Goal: Task Accomplishment & Management: Manage account settings

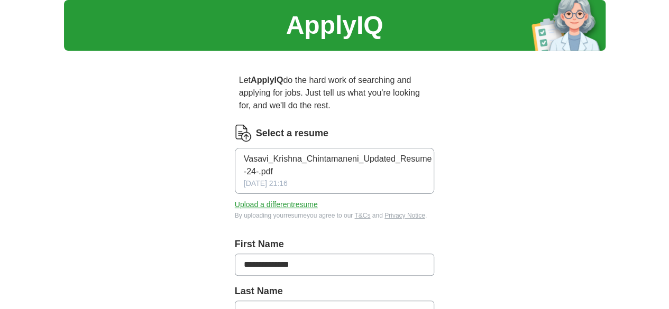
scroll to position [33, 0]
click at [441, 171] on icon "button" at bounding box center [437, 173] width 7 height 4
click at [263, 199] on button "Upload a different resume" at bounding box center [276, 204] width 83 height 11
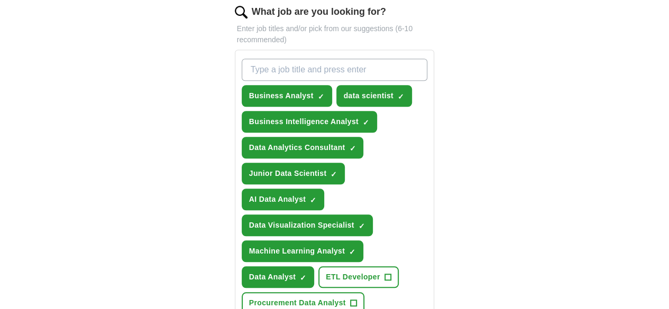
scroll to position [373, 0]
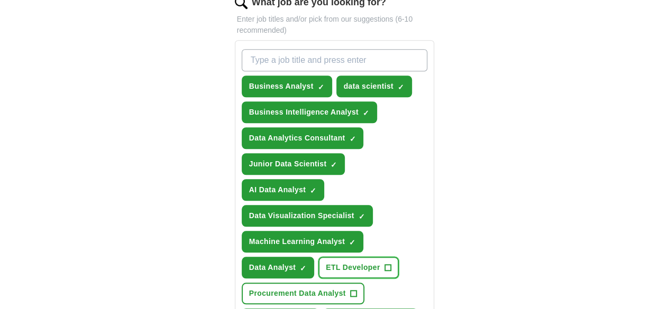
click at [384, 264] on span "+" at bounding box center [387, 268] width 6 height 8
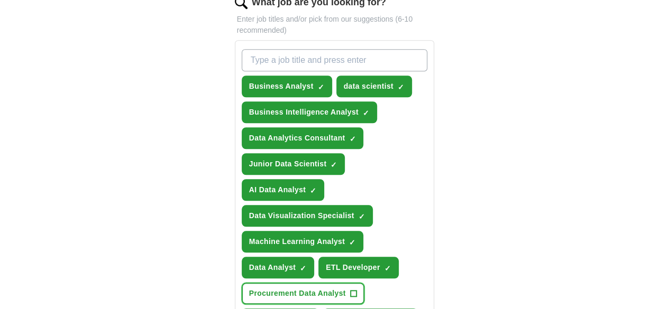
click at [356, 290] on span "+" at bounding box center [353, 294] width 6 height 8
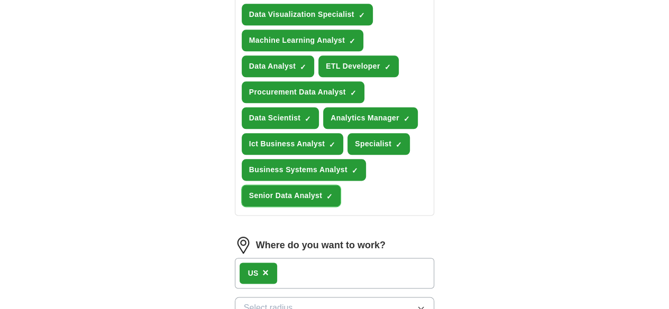
scroll to position [591, 0]
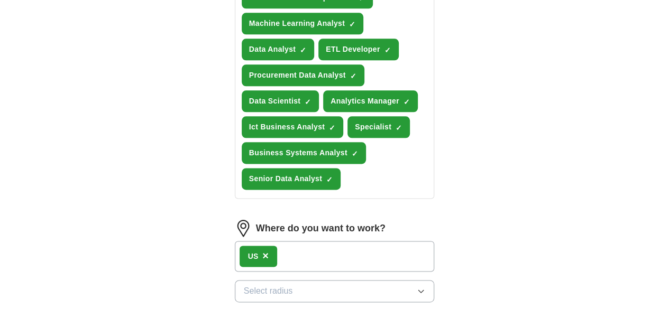
click at [287, 241] on div "US ×" at bounding box center [335, 256] width 200 height 31
click at [273, 280] on button "Select radius" at bounding box center [335, 291] width 200 height 22
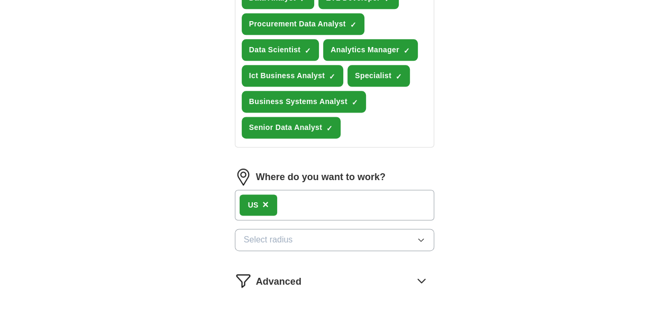
scroll to position [651, 0]
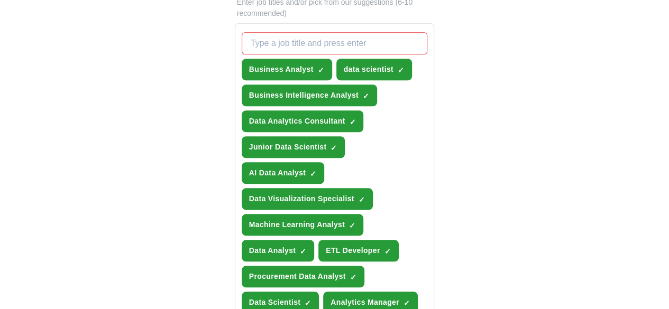
scroll to position [389, 0]
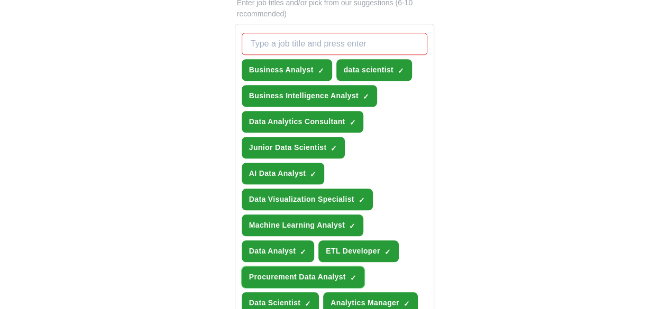
click at [0, 0] on span "×" at bounding box center [0, 0] width 0 height 0
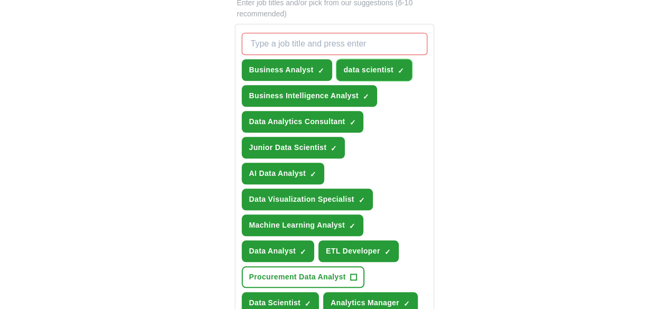
click at [0, 0] on span "×" at bounding box center [0, 0] width 0 height 0
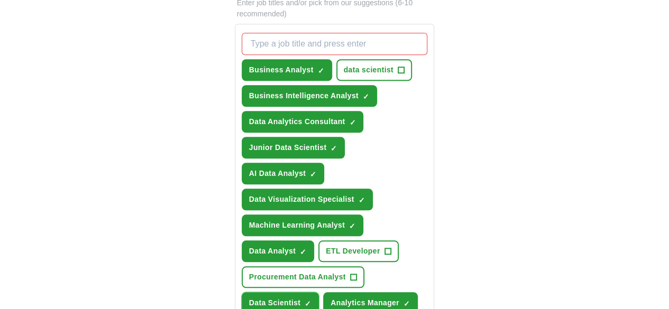
click at [0, 0] on span "×" at bounding box center [0, 0] width 0 height 0
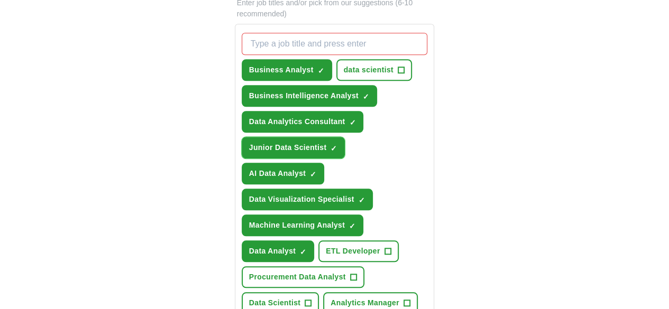
click at [0, 0] on span "×" at bounding box center [0, 0] width 0 height 0
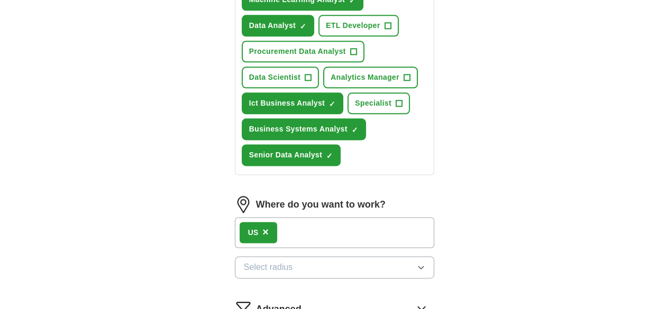
scroll to position [695, 0]
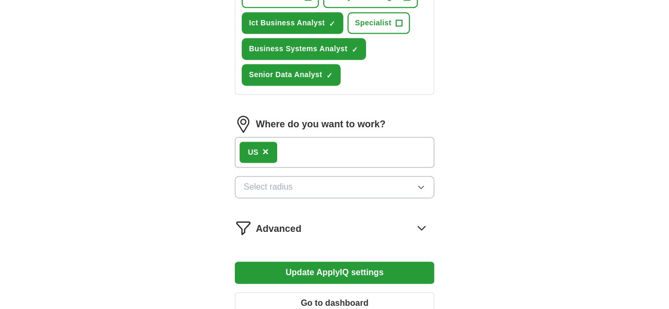
click at [334, 262] on button "Update ApplyIQ settings" at bounding box center [335, 273] width 200 height 22
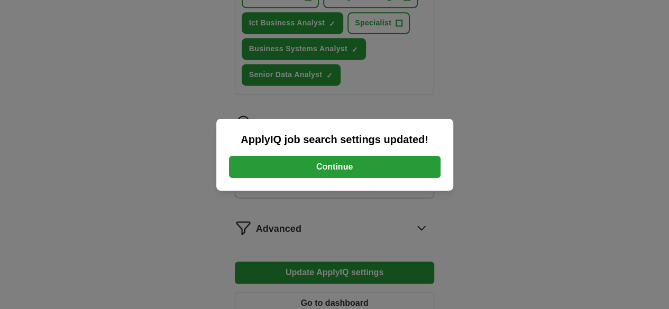
click at [327, 162] on button "Continue" at bounding box center [334, 167] width 211 height 22
